Goal: Communication & Community: Answer question/provide support

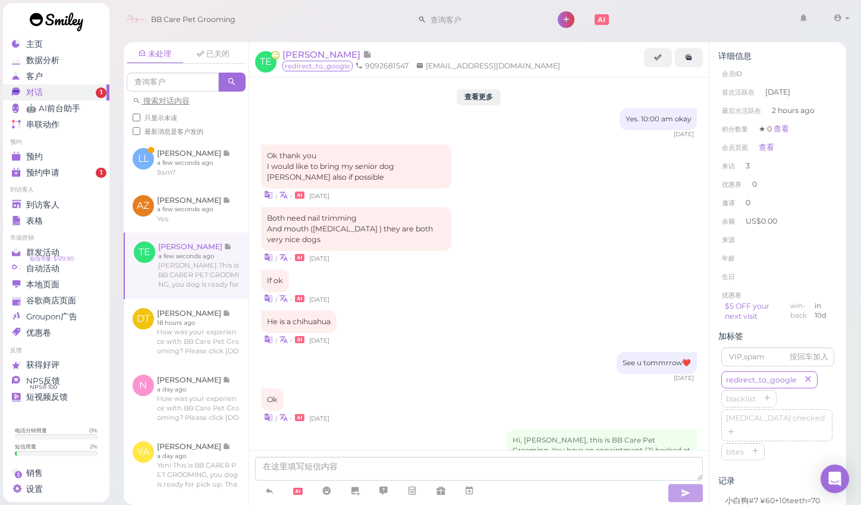
scroll to position [1136, 0]
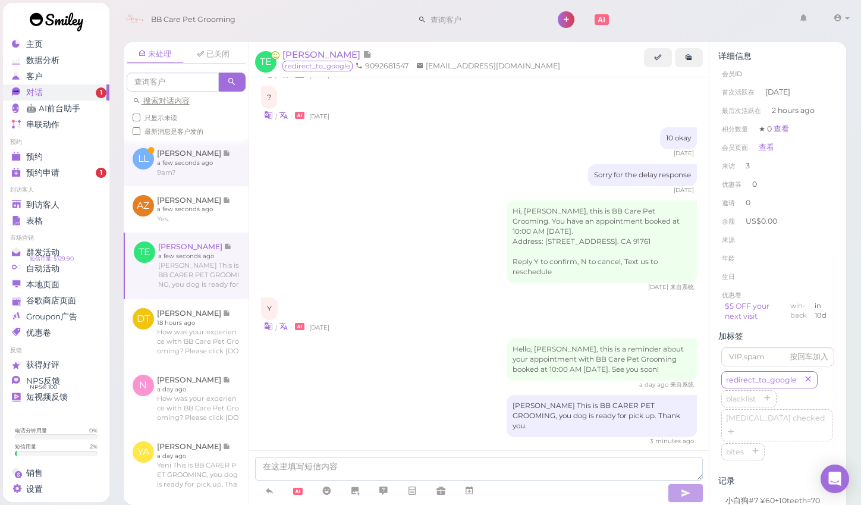
click at [181, 155] on link at bounding box center [186, 162] width 125 height 46
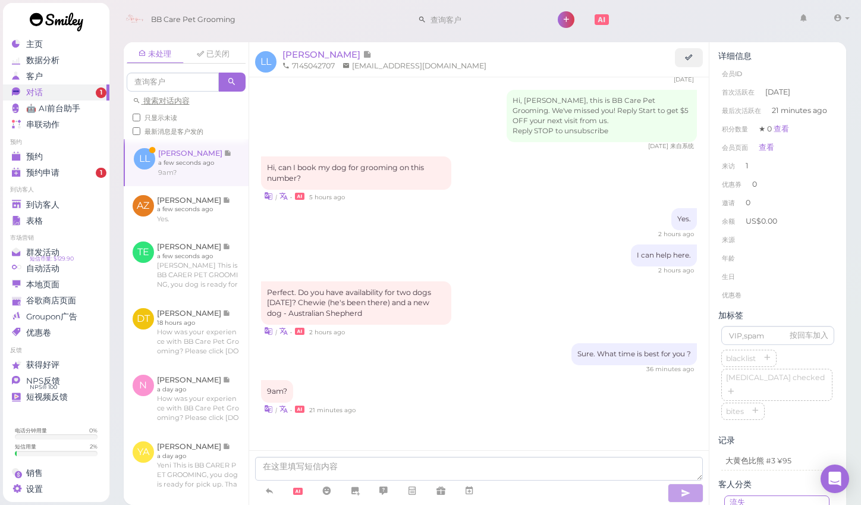
scroll to position [553, 0]
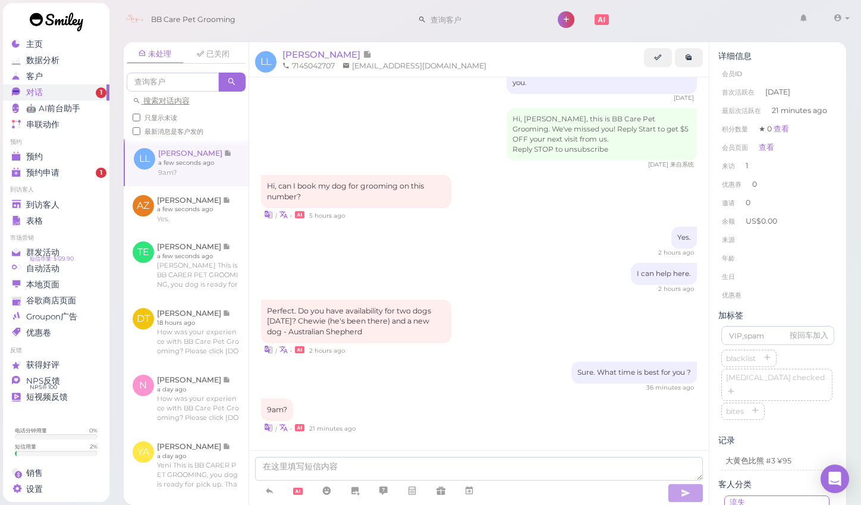
click at [345, 361] on div "Sure. What time is best for you ? 36 minutes ago" at bounding box center [479, 376] width 436 height 30
click at [483, 361] on div "Sure. What time is best for you ? 36 minutes ago" at bounding box center [479, 376] width 436 height 30
click at [850, 267] on div "未处理 已关闭 搜索对话内容 只显示未读 最新消息是客户发的 LL [PERSON_NAME]" at bounding box center [485, 268] width 753 height 471
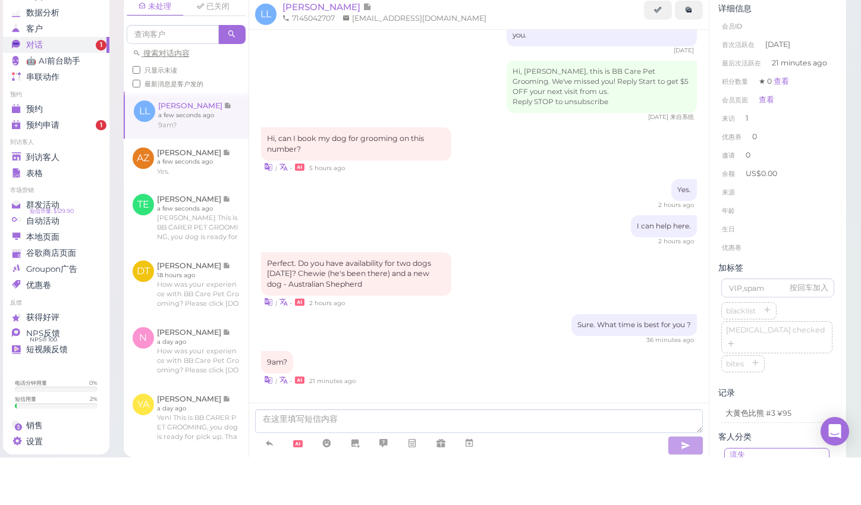
scroll to position [8, 0]
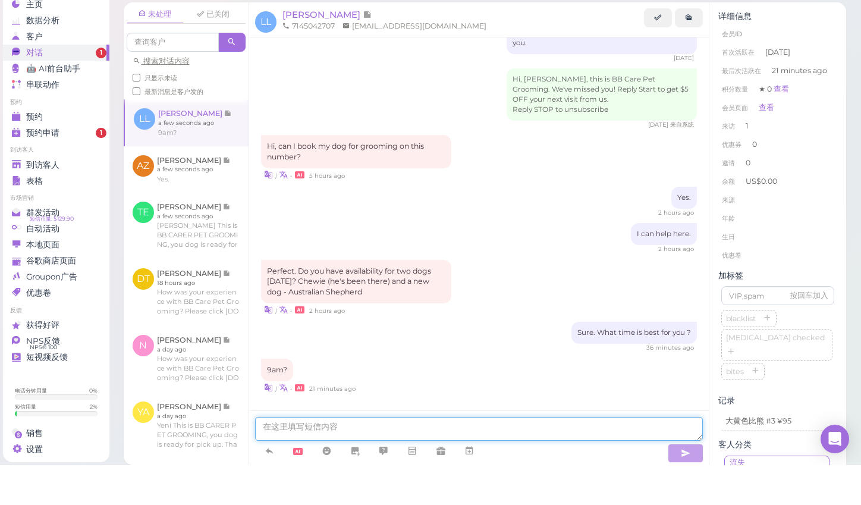
click at [433, 457] on textarea at bounding box center [479, 469] width 448 height 24
type textarea "we open 10.:00. is that okay?"
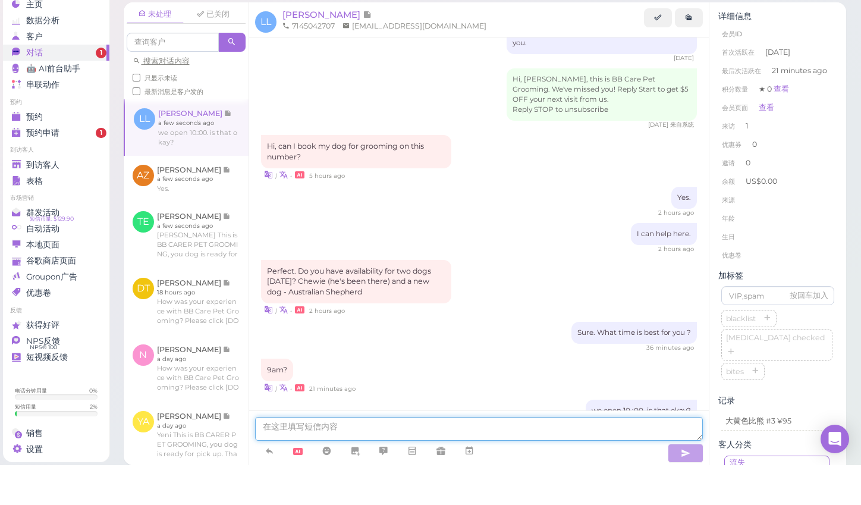
scroll to position [580, 0]
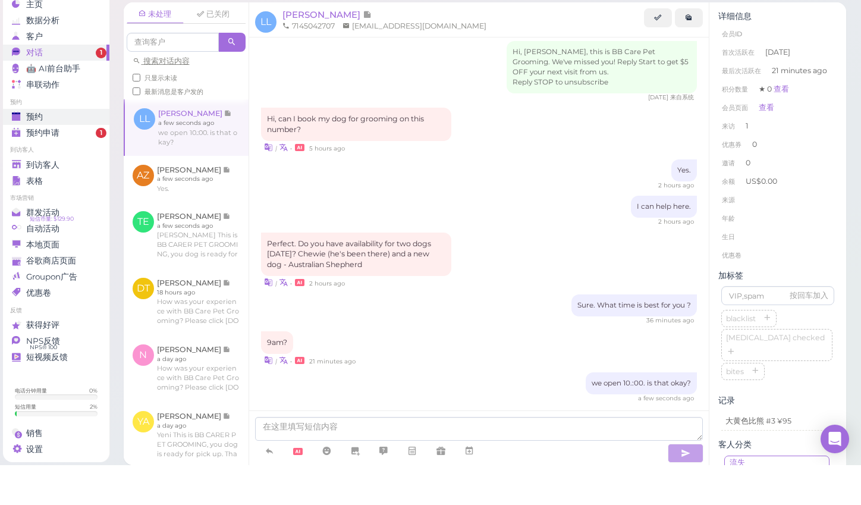
click at [38, 152] on span "预约" at bounding box center [34, 157] width 17 height 10
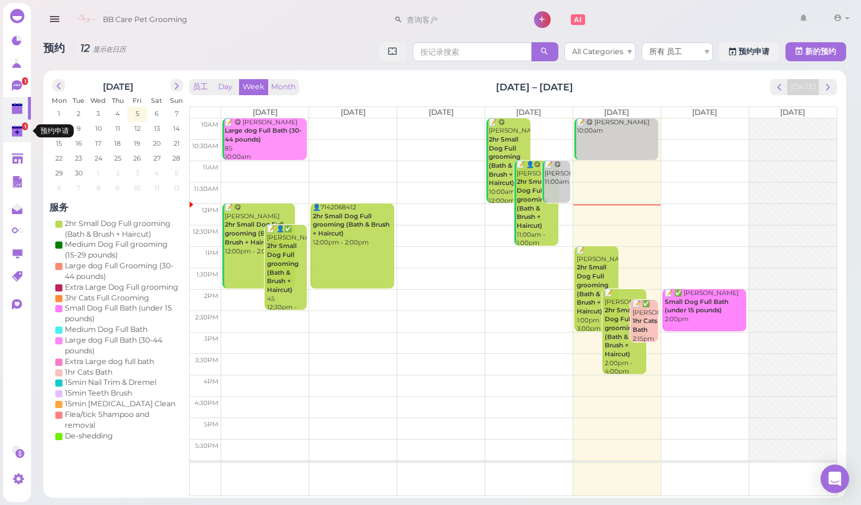
click at [17, 130] on polygon at bounding box center [17, 132] width 11 height 8
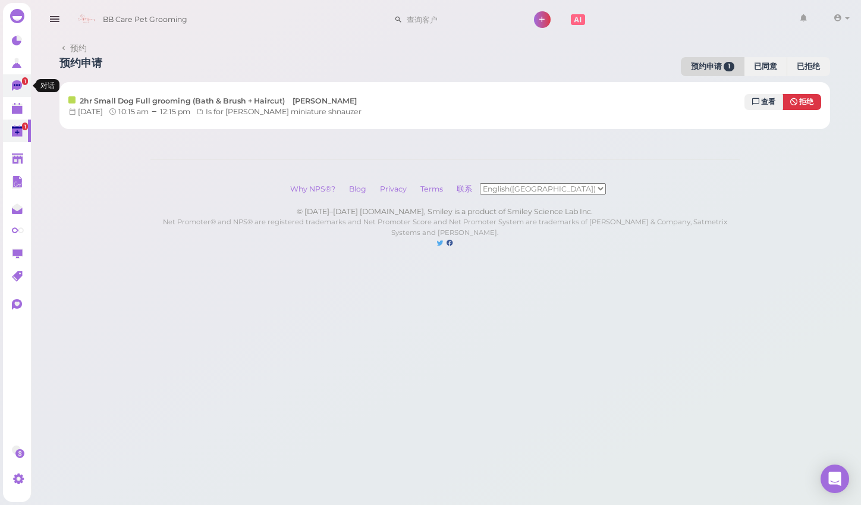
click at [15, 83] on icon at bounding box center [17, 85] width 10 height 11
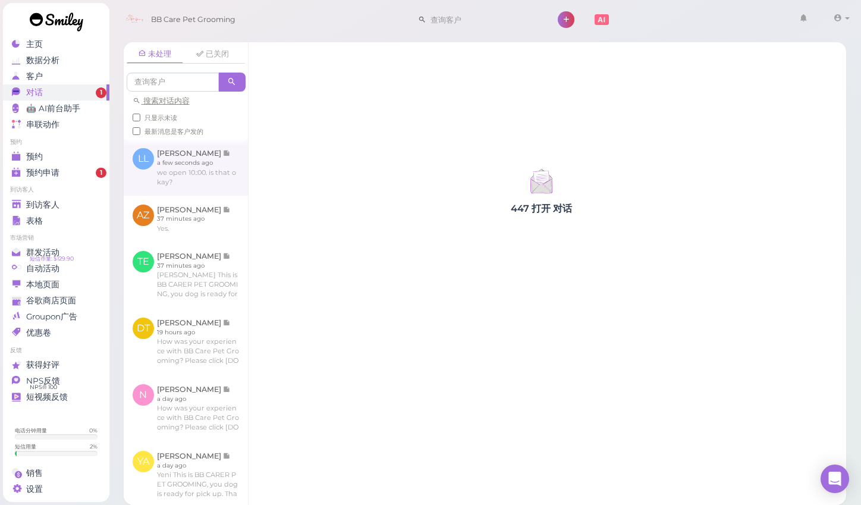
click at [177, 181] on link at bounding box center [186, 167] width 124 height 56
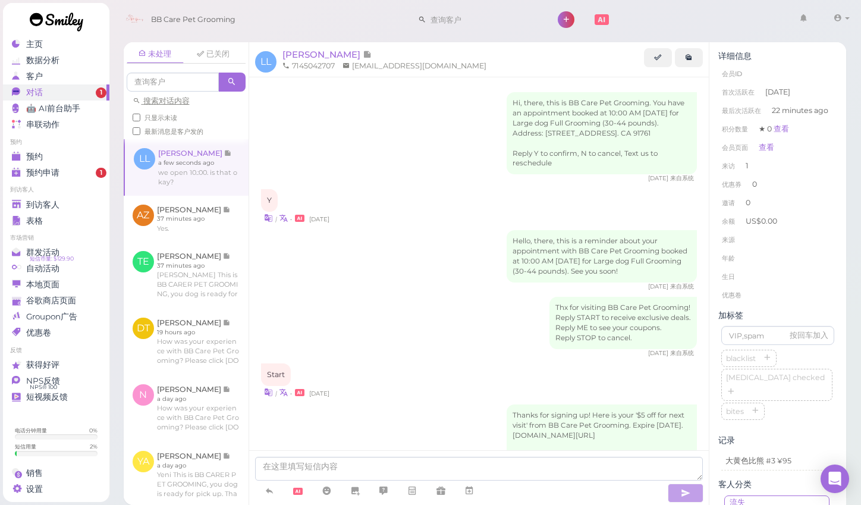
scroll to position [588, 0]
